Goal: Task Accomplishment & Management: Manage account settings

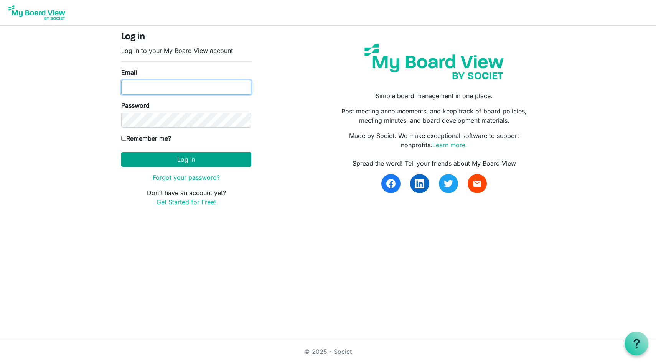
type input "[EMAIL_ADDRESS][DOMAIN_NAME]"
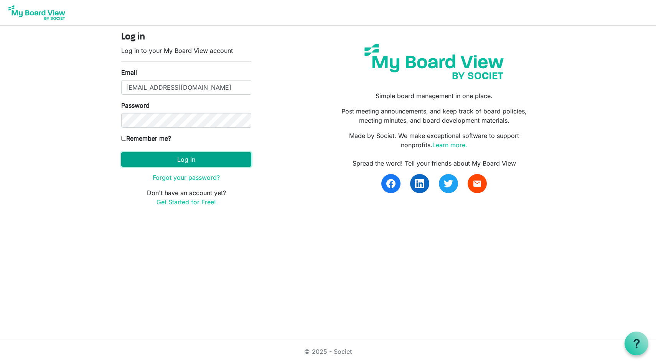
click at [171, 157] on button "Log in" at bounding box center [186, 159] width 130 height 15
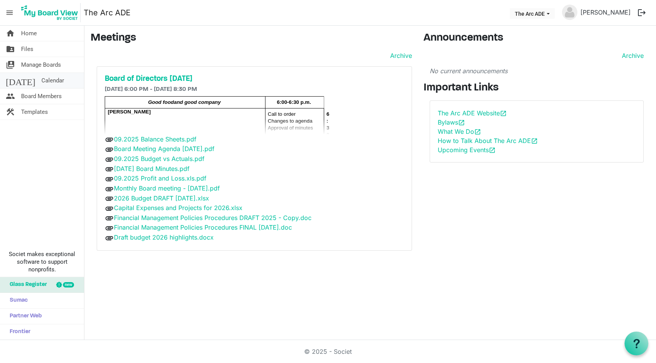
click at [49, 78] on link "today Calendar" at bounding box center [42, 80] width 84 height 15
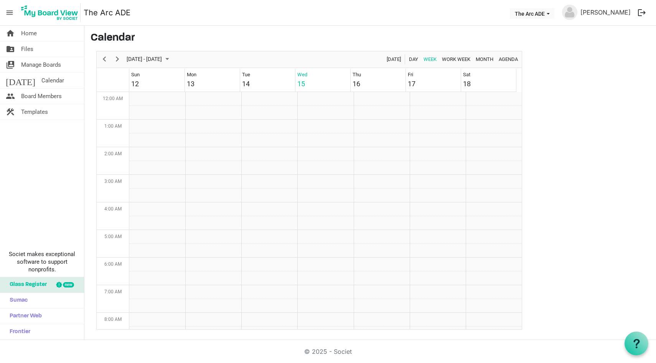
scroll to position [249, 0]
click at [40, 33] on link "home Home" at bounding box center [42, 33] width 84 height 15
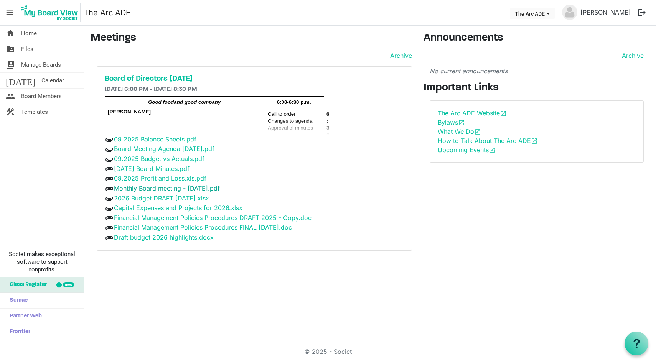
click at [175, 187] on link "Monthly Board meeting - October 15 2025.pdf" at bounding box center [167, 189] width 106 height 8
click at [193, 79] on h5 "Board of Directors October 2025" at bounding box center [254, 78] width 299 height 9
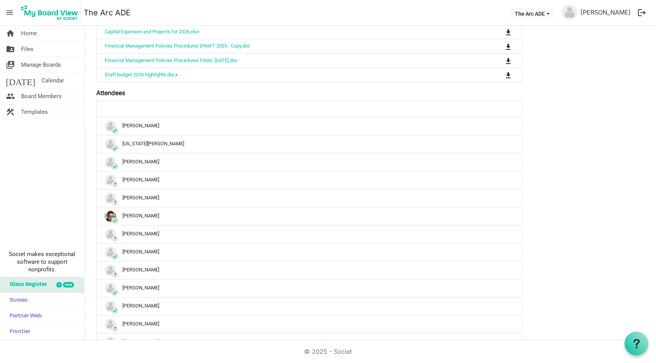
scroll to position [470, 0]
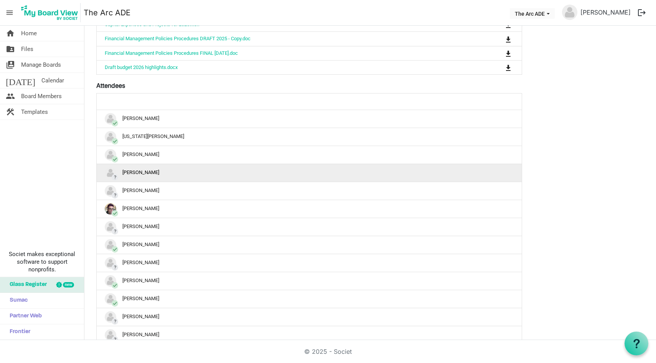
click at [226, 179] on div "? Jen Malott" at bounding box center [309, 173] width 409 height 12
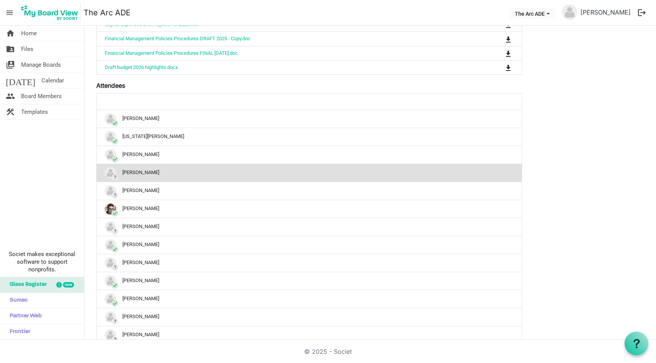
click at [110, 179] on img "?Jen Malott is template cell column header" at bounding box center [111, 173] width 12 height 12
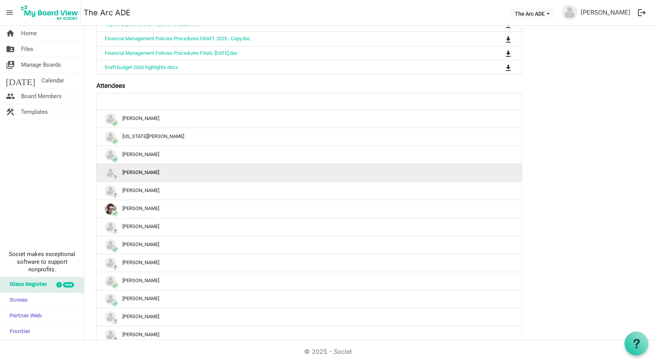
click at [125, 179] on div "? Jen Malott" at bounding box center [309, 173] width 409 height 12
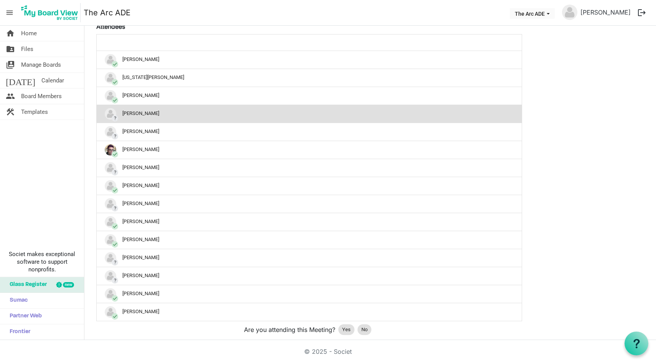
scroll to position [571, 0]
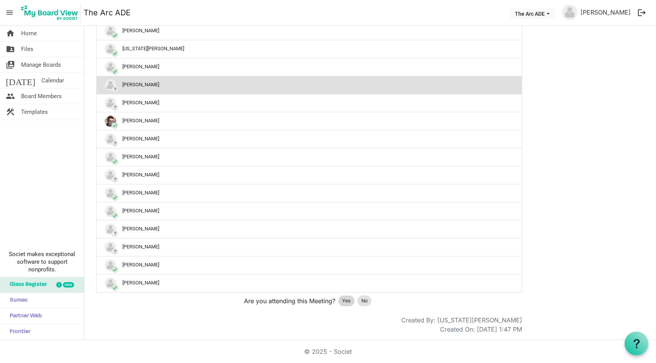
click at [348, 300] on span "Yes" at bounding box center [346, 301] width 8 height 8
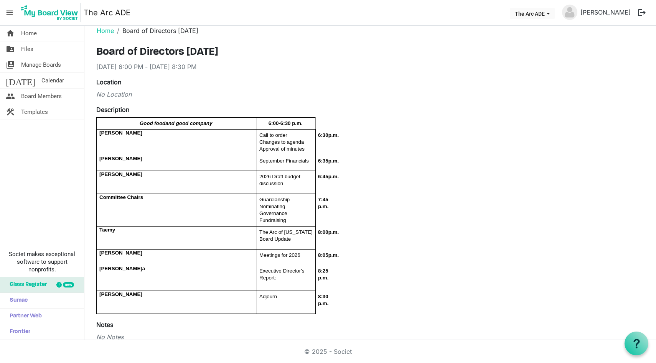
scroll to position [0, 0]
